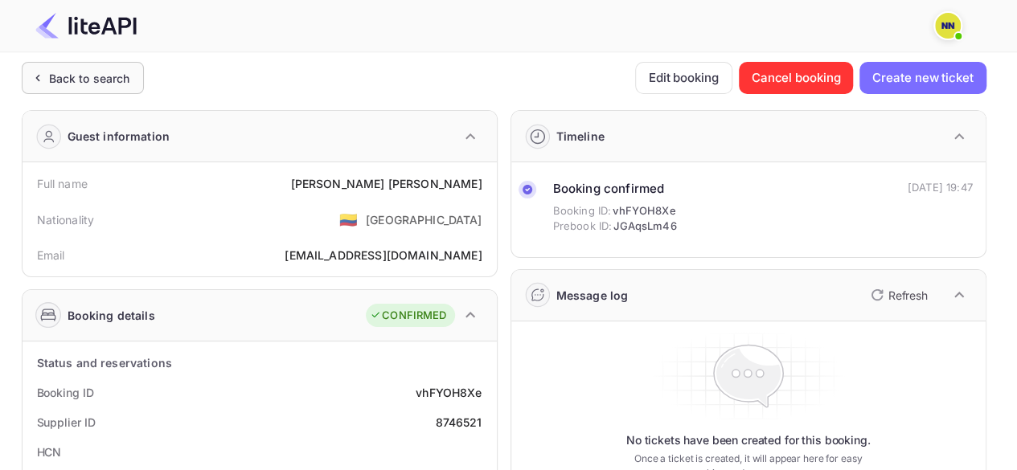
click at [115, 80] on div "Back to search" at bounding box center [89, 78] width 81 height 17
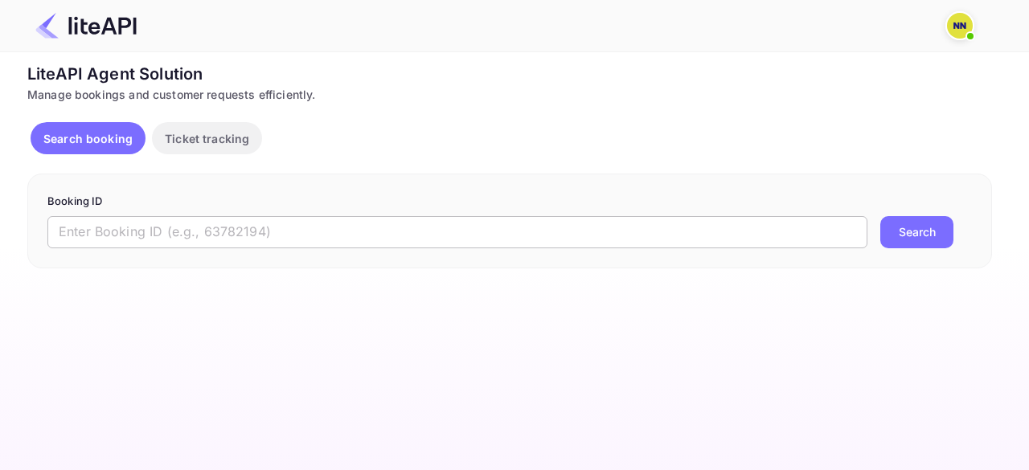
click at [166, 236] on input "text" at bounding box center [457, 232] width 820 height 32
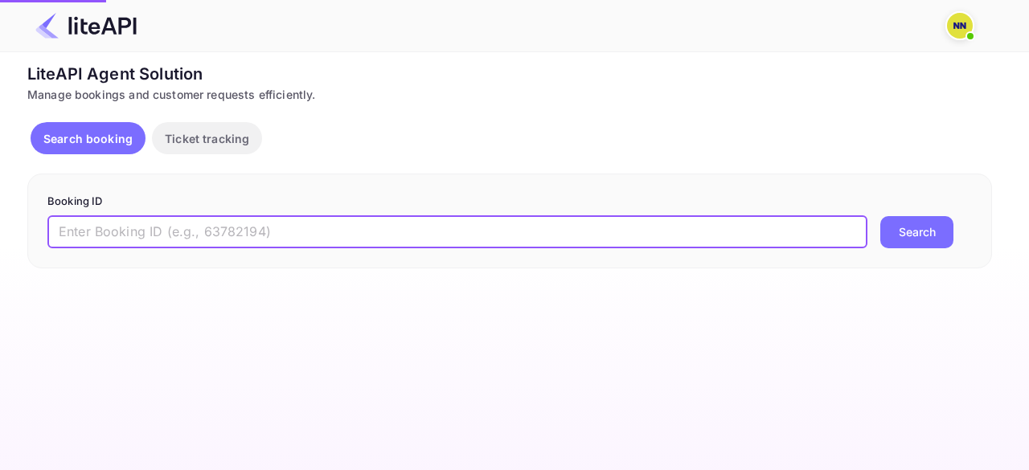
paste input "8746490"
type input "8746490"
click at [925, 224] on button "Search" at bounding box center [916, 232] width 73 height 32
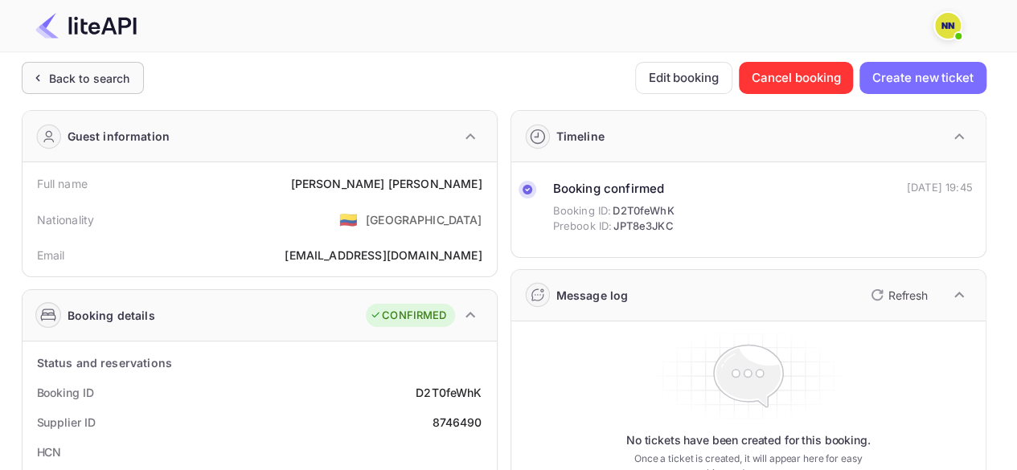
click at [103, 78] on div "Back to search" at bounding box center [89, 78] width 81 height 17
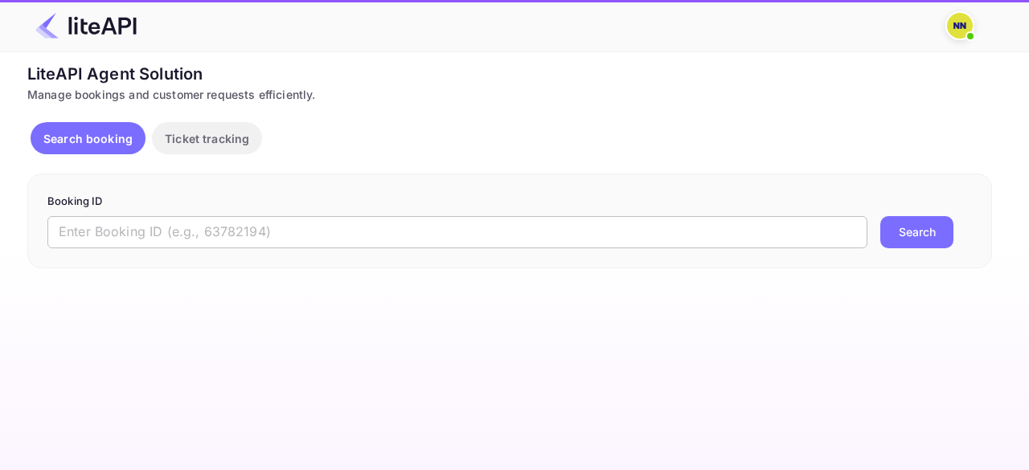
click at [203, 229] on input "text" at bounding box center [457, 232] width 820 height 32
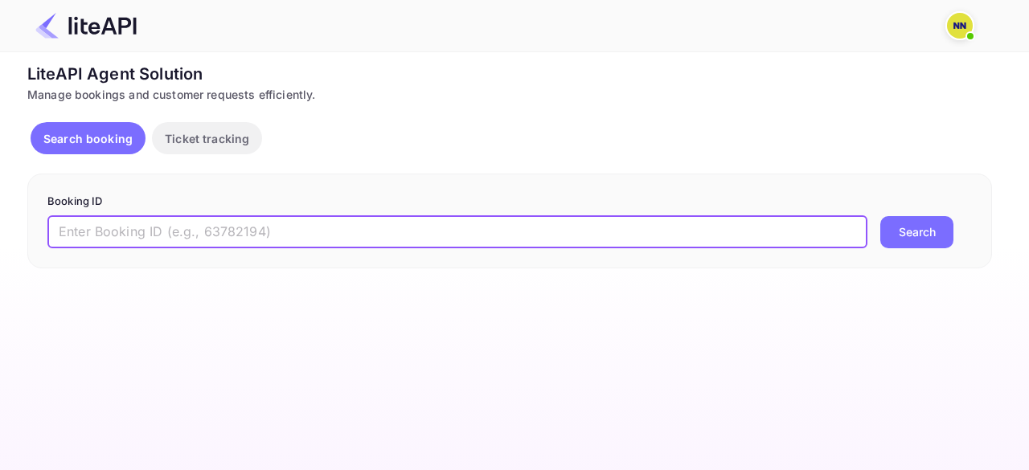
paste input "8472692"
type input "8472692"
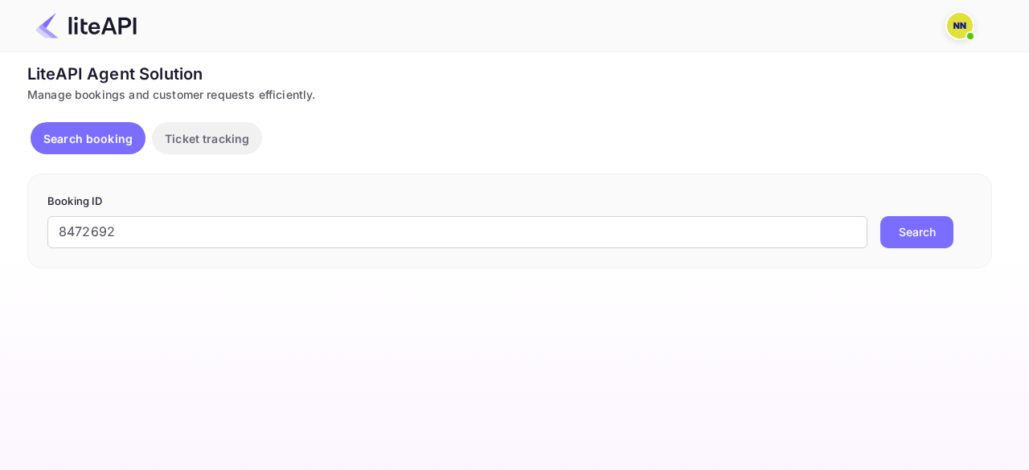
click at [917, 228] on button "Search" at bounding box center [916, 232] width 73 height 32
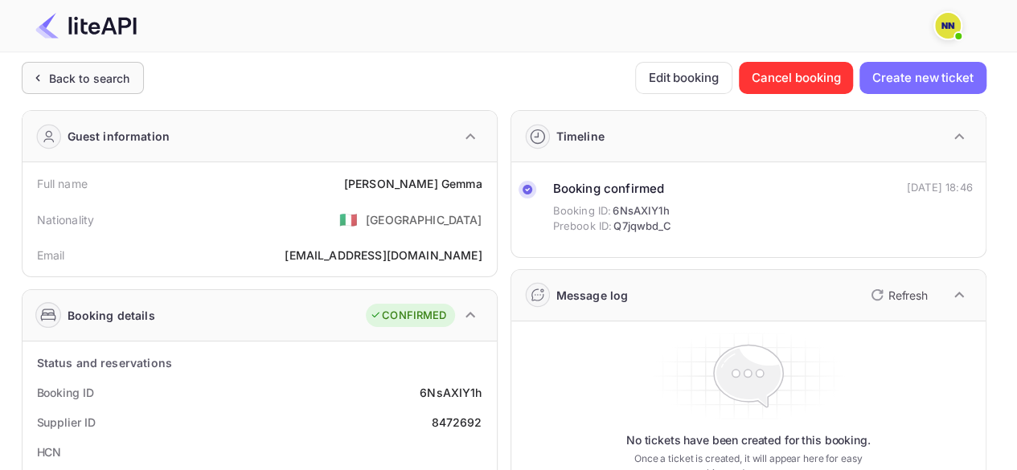
click at [79, 70] on div "Back to search" at bounding box center [89, 78] width 81 height 17
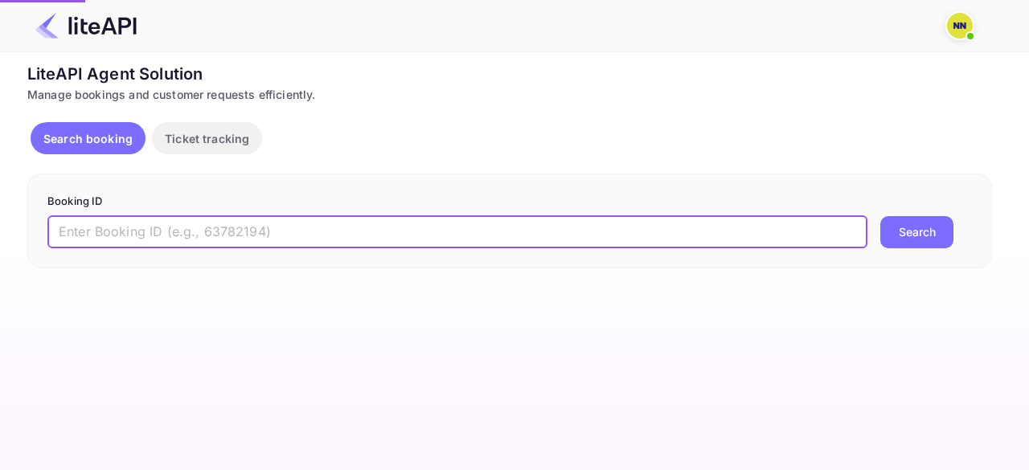
click at [175, 227] on input "text" at bounding box center [457, 232] width 820 height 32
paste input "8741638"
type input "8741638"
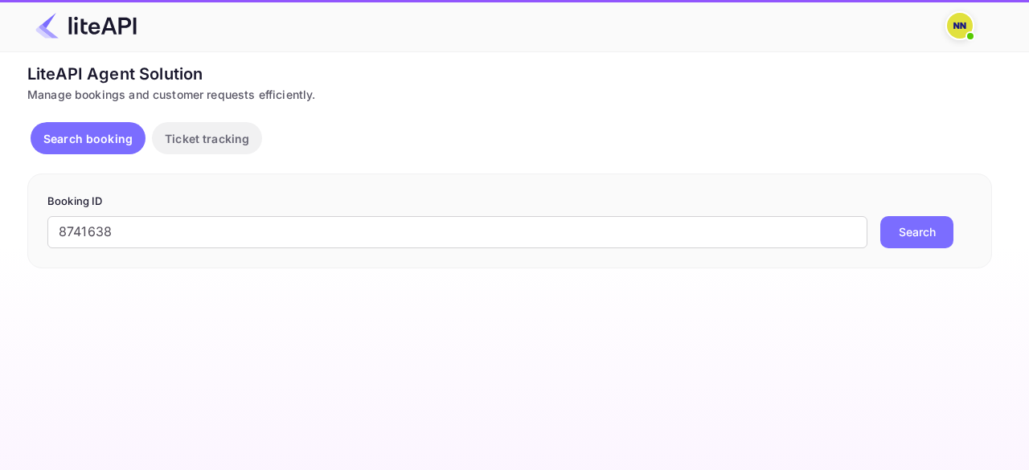
click at [907, 229] on button "Search" at bounding box center [916, 232] width 73 height 32
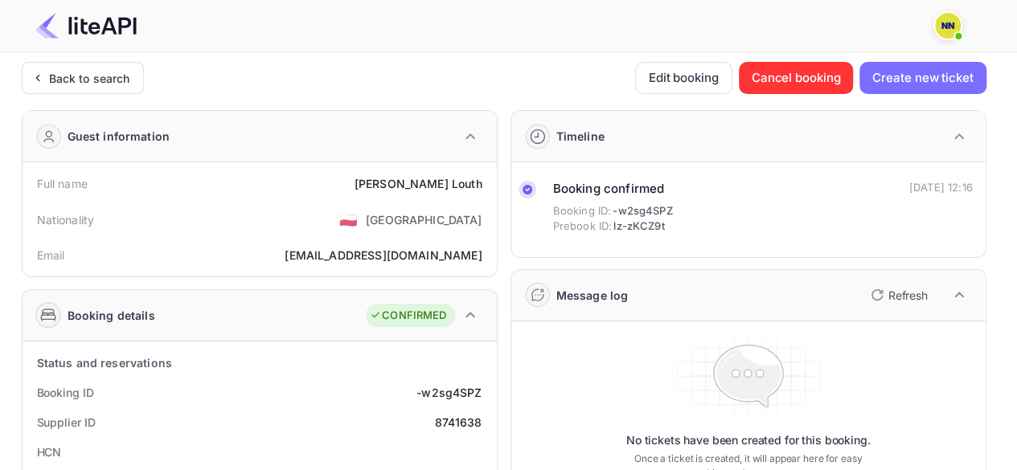
click at [96, 145] on div "Guest information" at bounding box center [102, 137] width 135 height 26
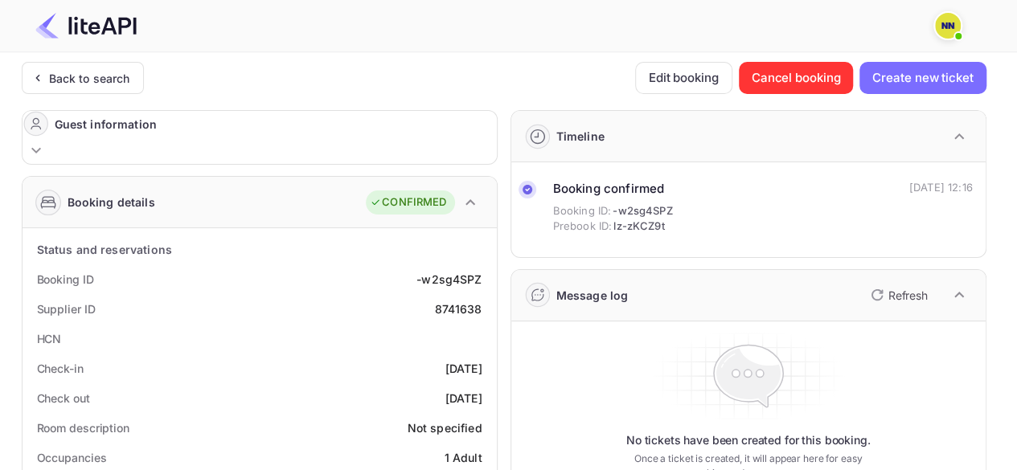
click at [96, 137] on div "Guest information" at bounding box center [260, 124] width 474 height 26
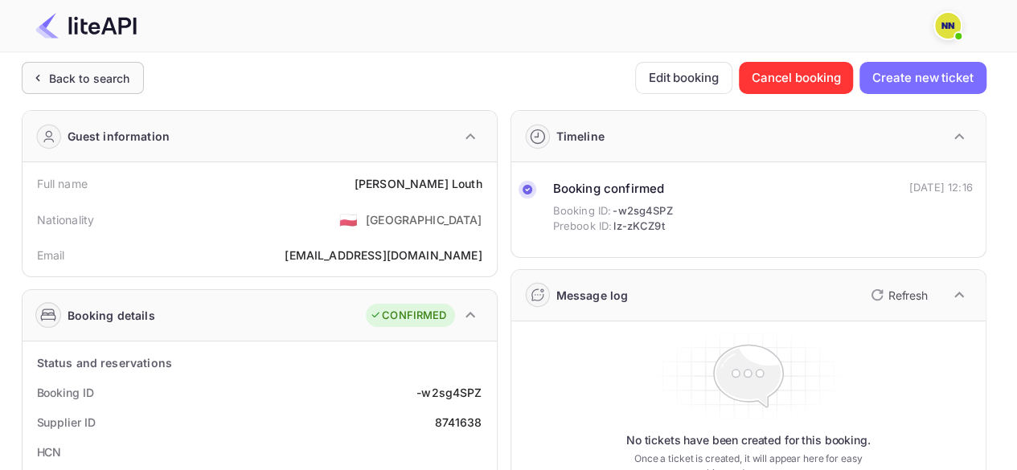
click at [105, 81] on div "Back to search" at bounding box center [89, 78] width 81 height 17
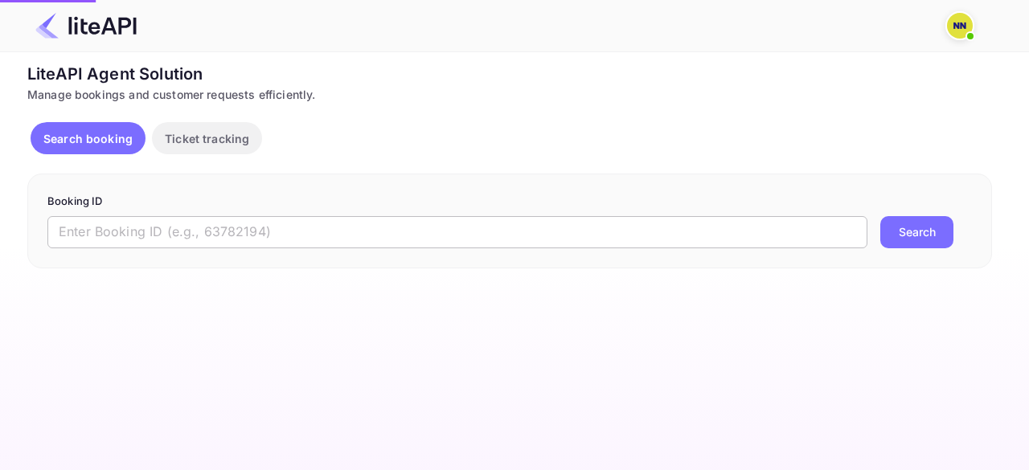
click at [385, 233] on input "text" at bounding box center [457, 232] width 820 height 32
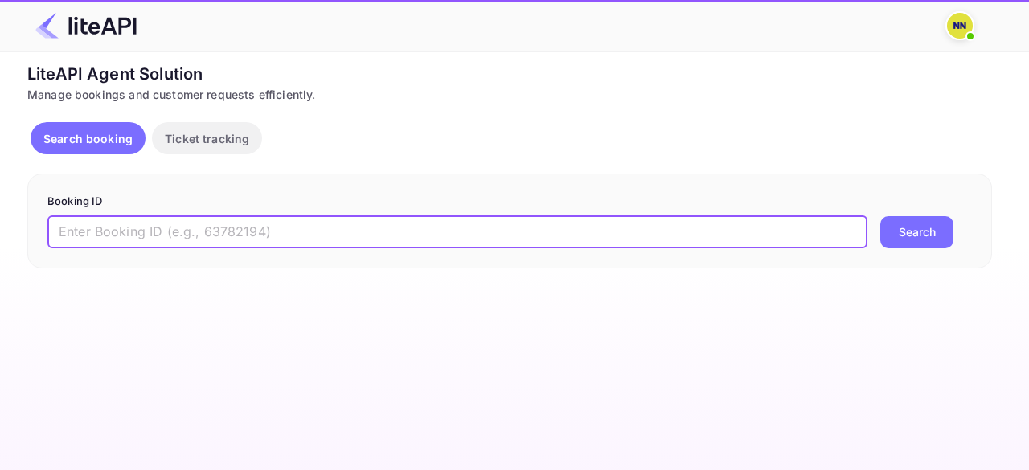
paste input "8726260"
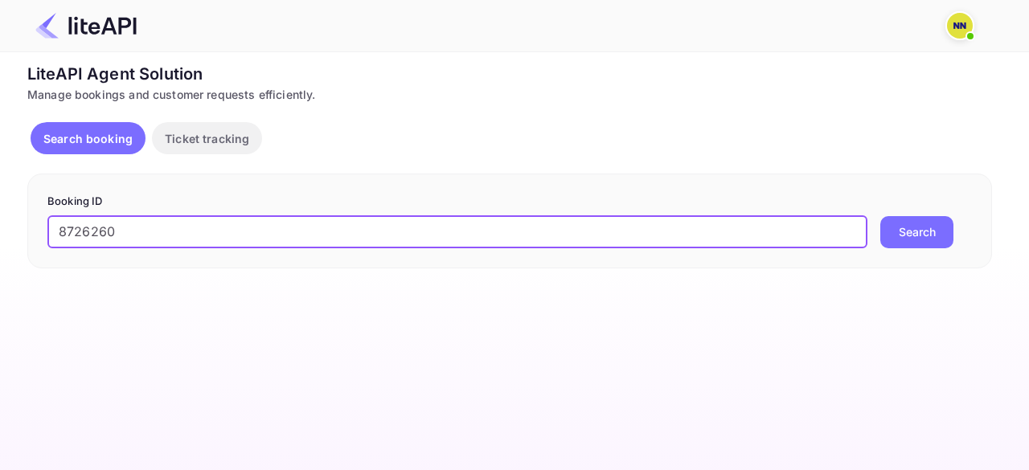
type input "8726260"
click at [900, 228] on button "Search" at bounding box center [916, 232] width 73 height 32
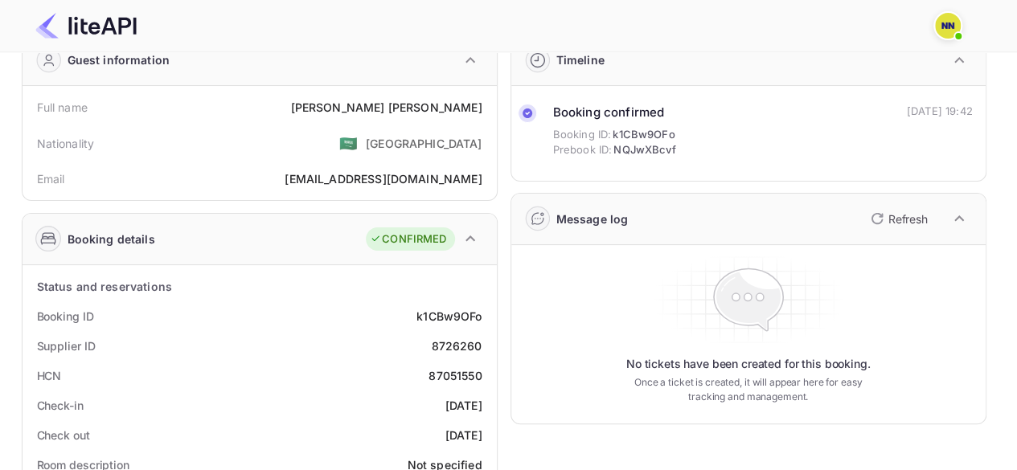
scroll to position [161, 0]
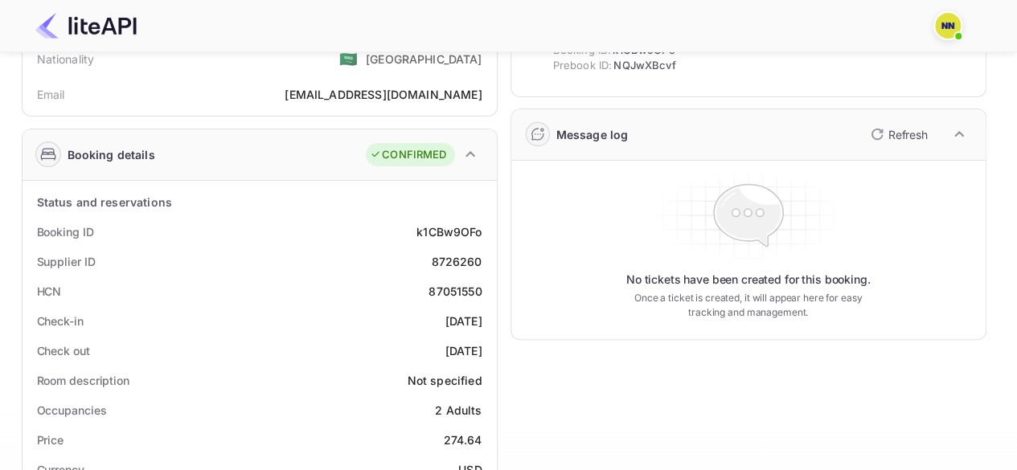
click at [455, 286] on div "87051550" at bounding box center [455, 291] width 53 height 17
click at [449, 287] on div "87051550" at bounding box center [455, 291] width 53 height 17
copy div "87051550"
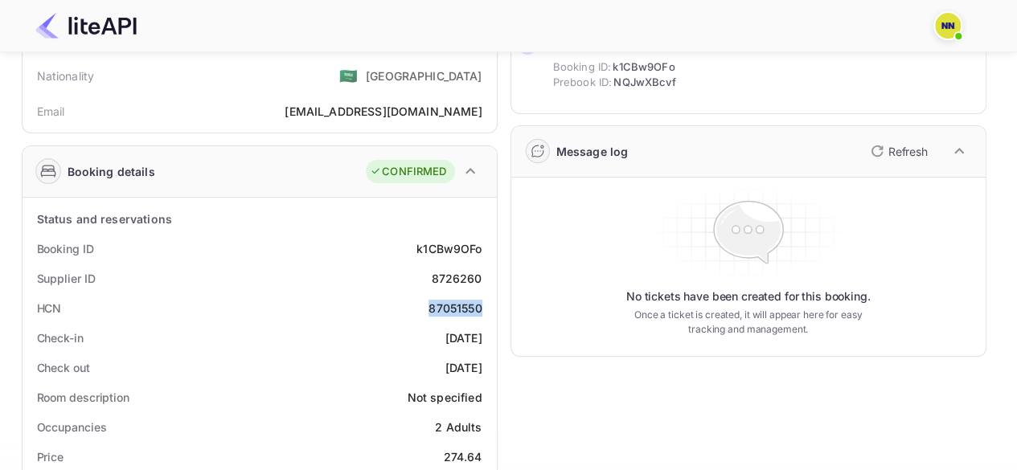
scroll to position [0, 0]
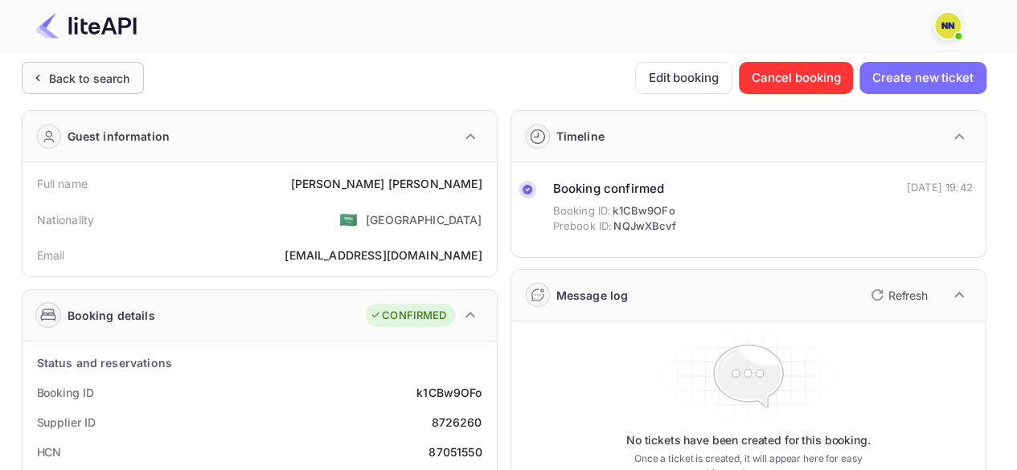
click at [49, 75] on div "Back to search" at bounding box center [89, 78] width 81 height 17
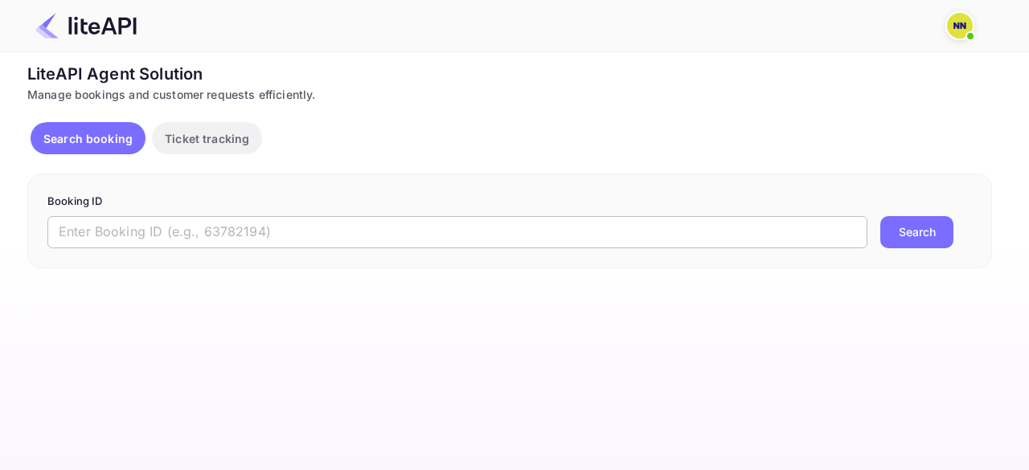
drag, startPoint x: 106, startPoint y: 228, endPoint x: 128, endPoint y: 239, distance: 24.5
click at [107, 228] on input "text" at bounding box center [457, 232] width 820 height 32
paste input "8501418"
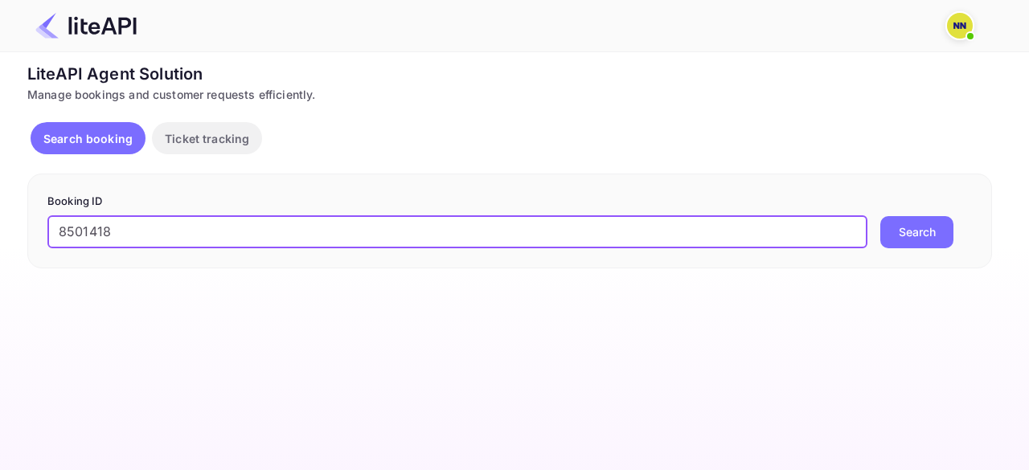
type input "8501418"
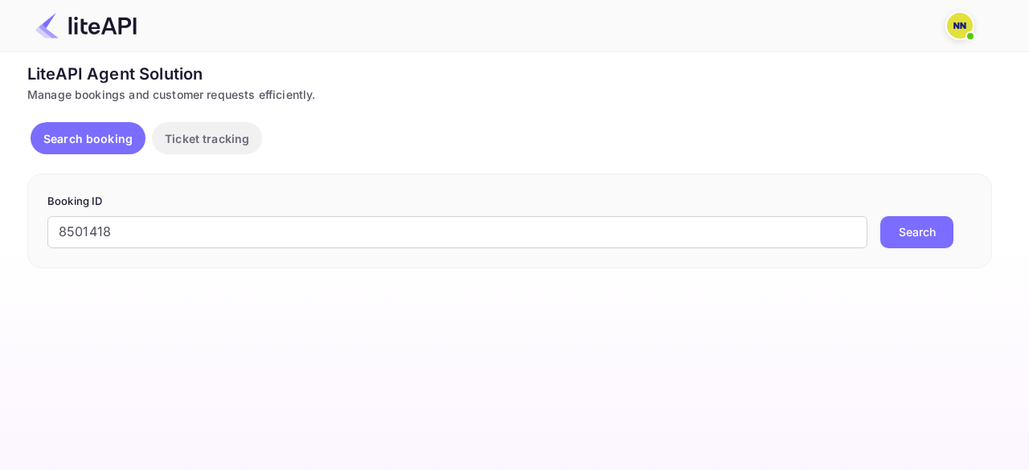
click at [896, 226] on button "Search" at bounding box center [916, 232] width 73 height 32
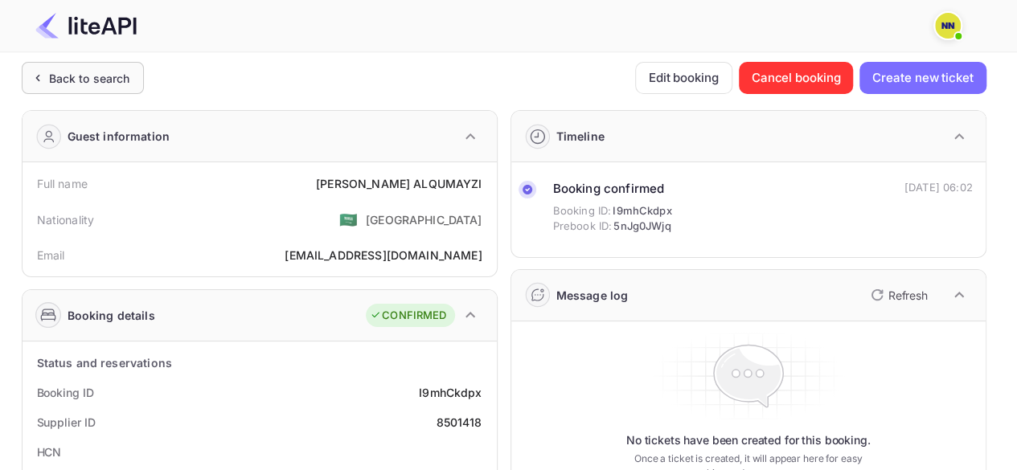
click at [62, 64] on div "Back to search" at bounding box center [83, 78] width 122 height 32
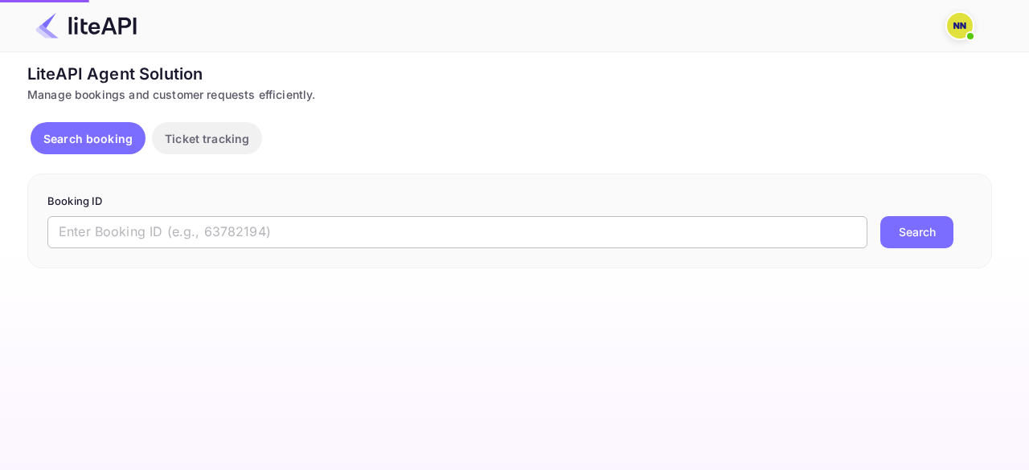
click at [167, 224] on input "text" at bounding box center [457, 232] width 820 height 32
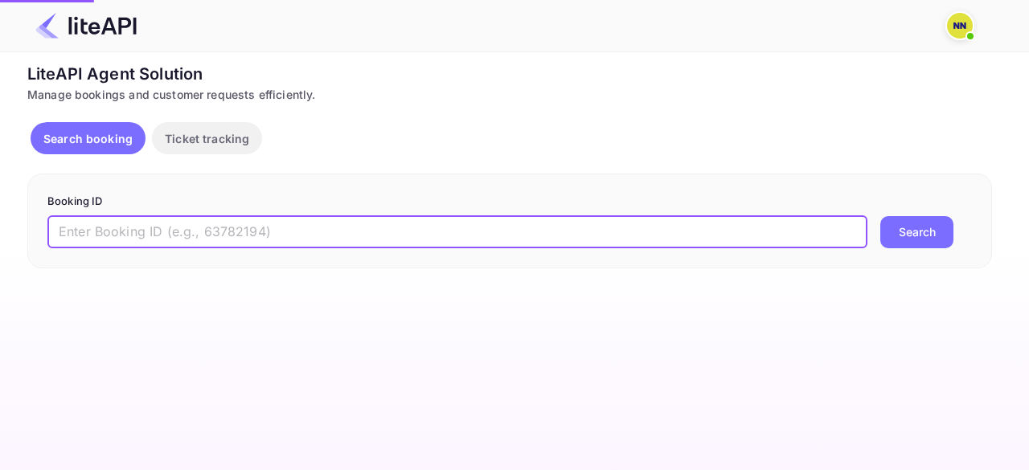
paste input "7423138"
type input "7423138"
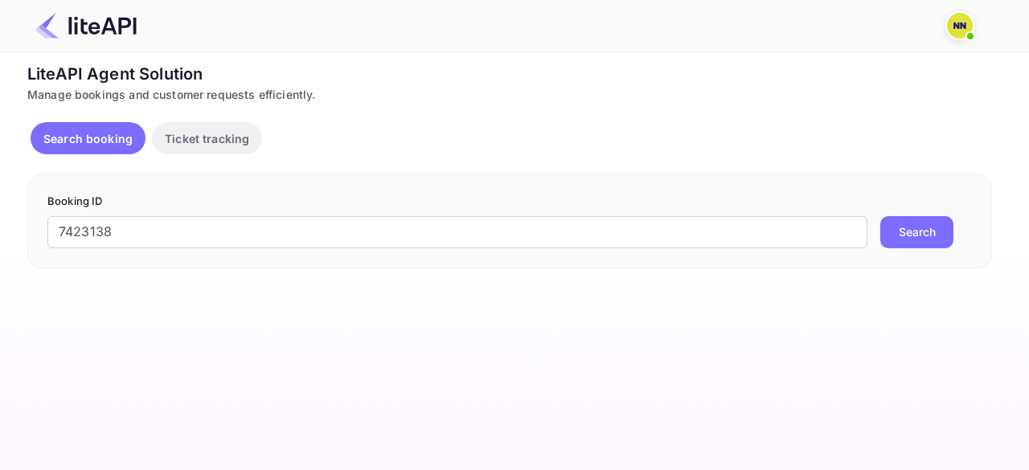
click at [894, 224] on button "Search" at bounding box center [916, 232] width 73 height 32
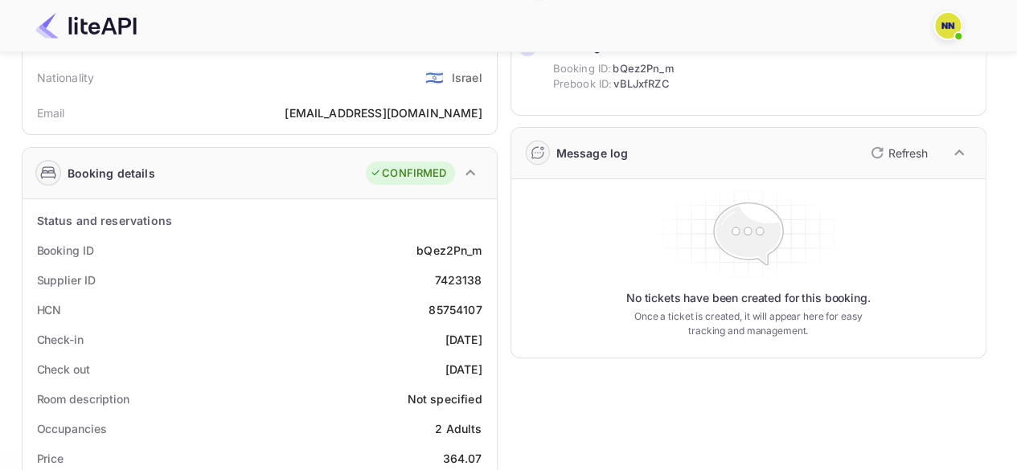
scroll to position [161, 0]
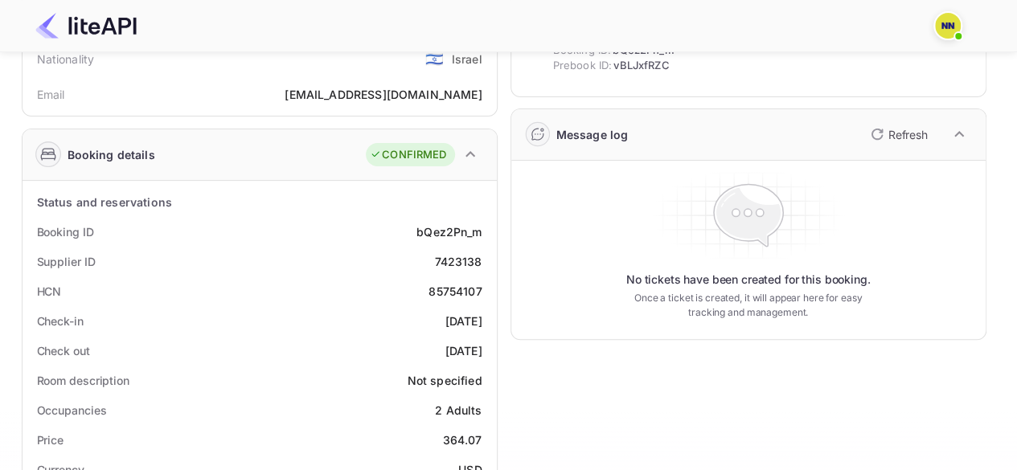
click at [454, 290] on div "85754107" at bounding box center [455, 291] width 53 height 17
copy div "85754107"
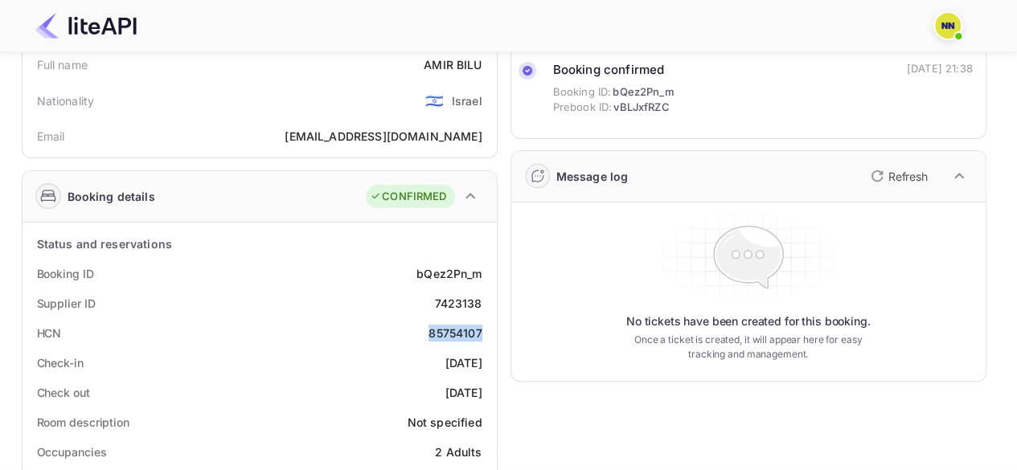
scroll to position [0, 0]
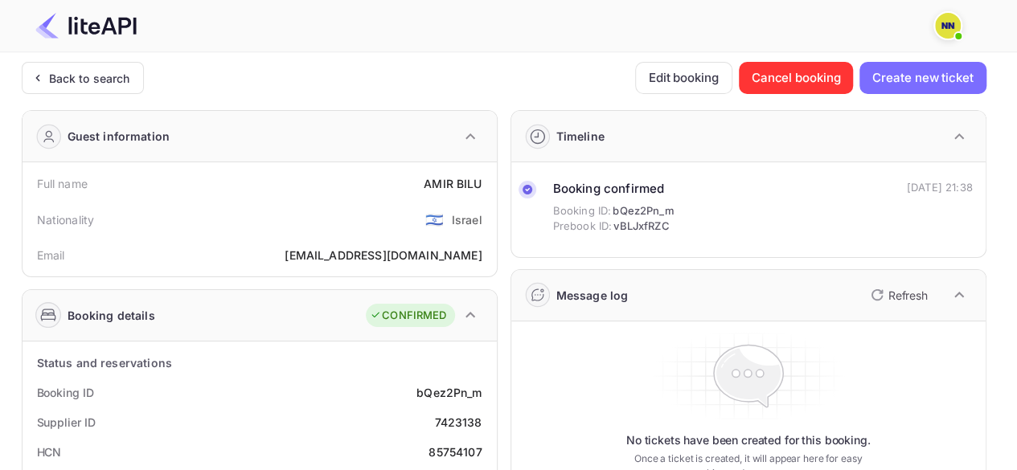
click at [132, 64] on div "Back to search" at bounding box center [83, 78] width 122 height 32
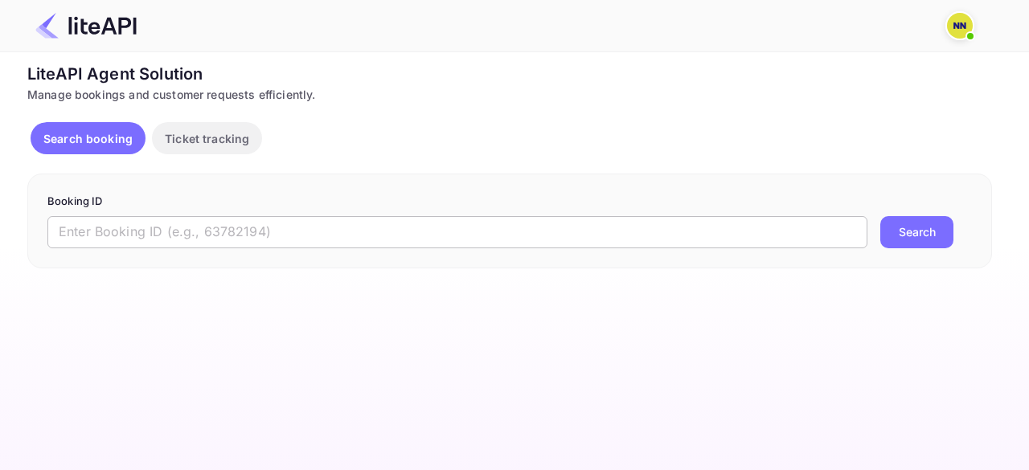
click at [243, 234] on input "text" at bounding box center [457, 232] width 820 height 32
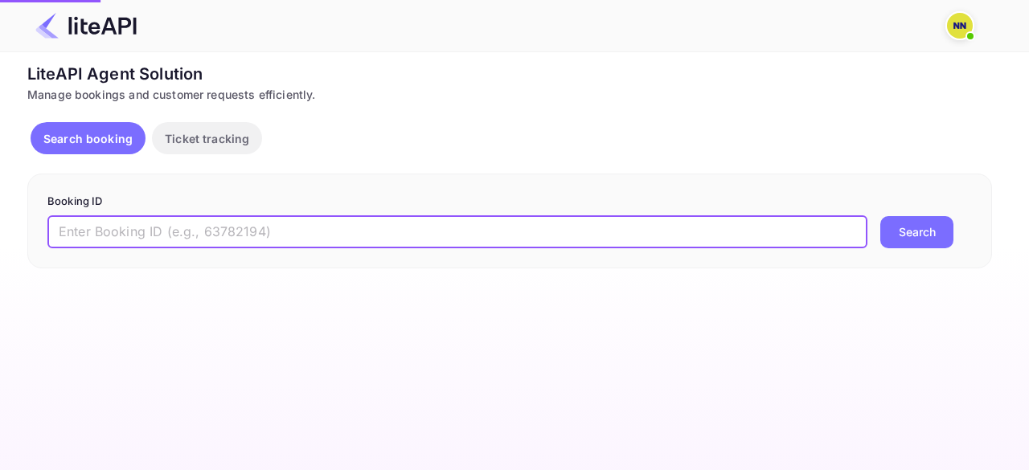
paste input "7941743"
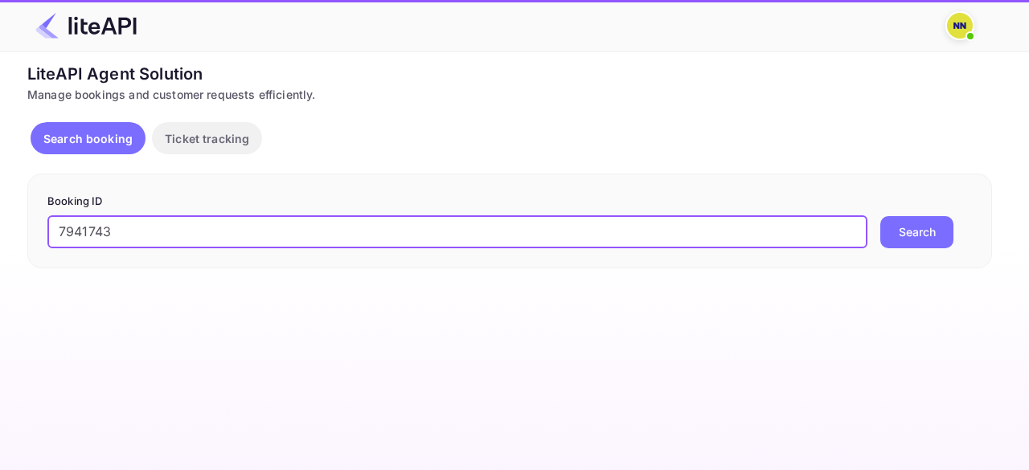
type input "7941743"
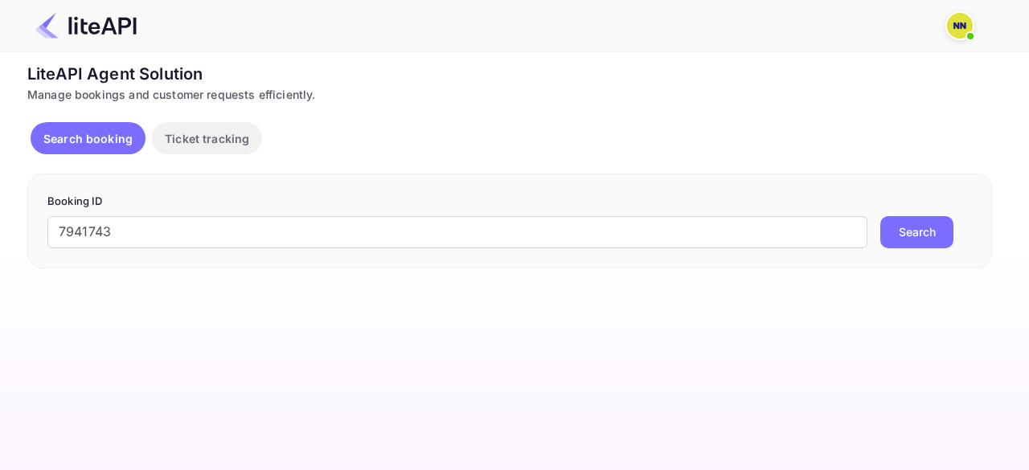
click at [910, 209] on form "Booking ID 7941743 ​ Search" at bounding box center [509, 221] width 925 height 55
click at [913, 224] on button "Search" at bounding box center [916, 232] width 73 height 32
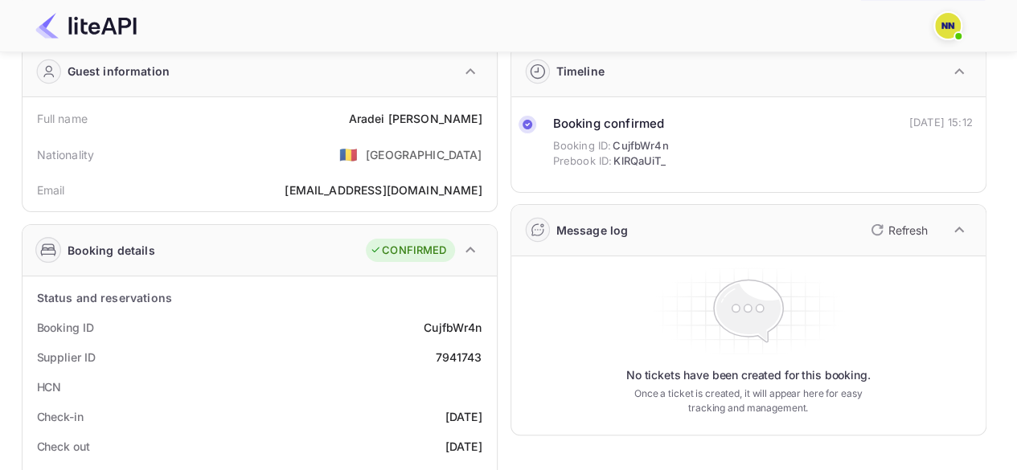
scroll to position [161, 0]
